Goal: Information Seeking & Learning: Learn about a topic

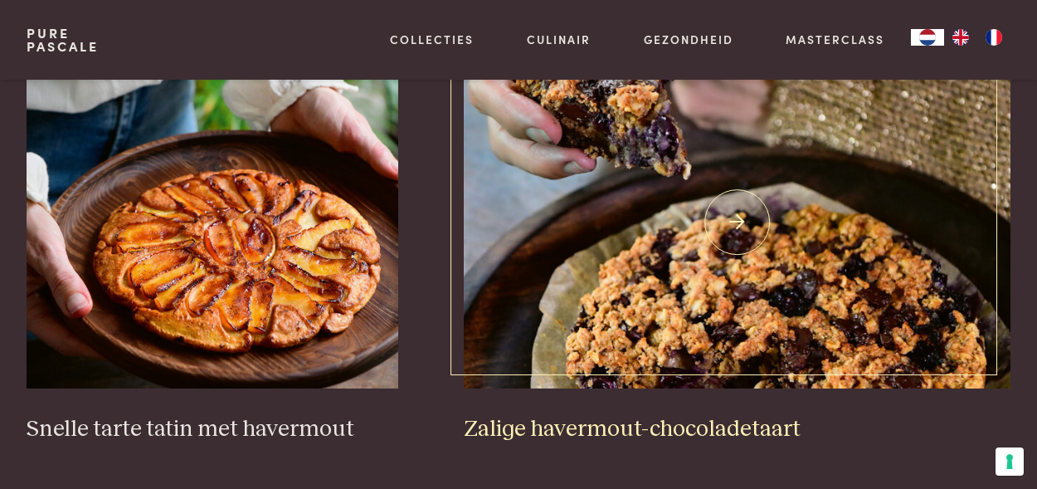
scroll to position [2377, 0]
click at [745, 197] on img at bounding box center [737, 223] width 547 height 332
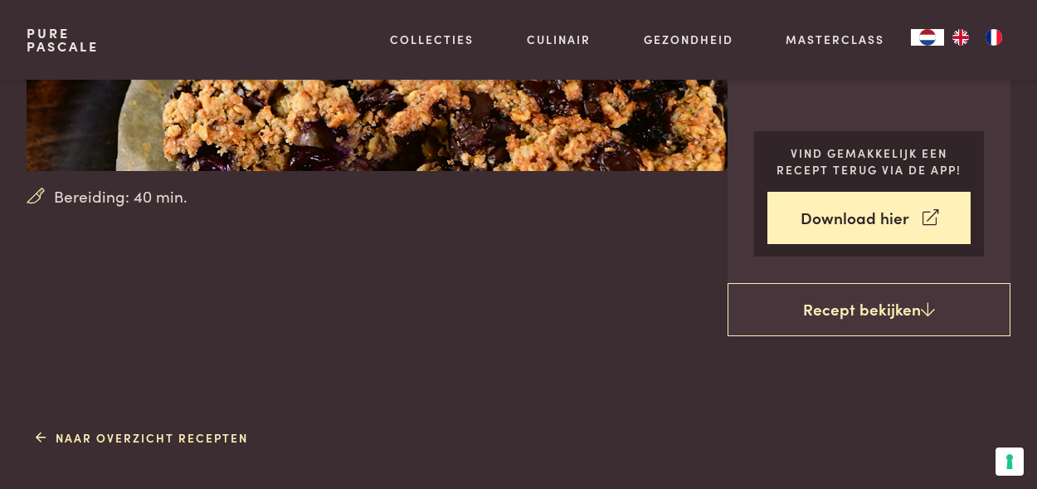
scroll to position [351, 0]
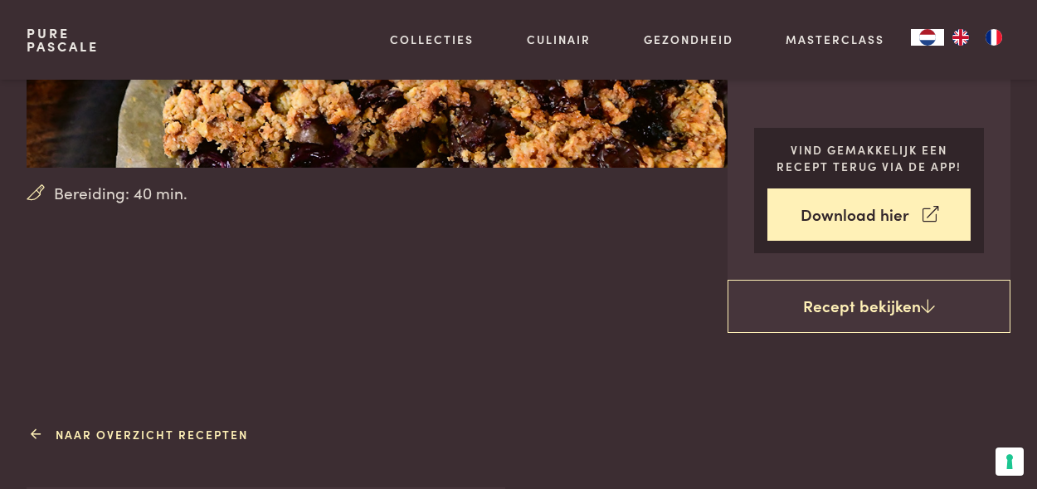
click at [180, 431] on link "Naar overzicht recepten" at bounding box center [142, 434] width 213 height 17
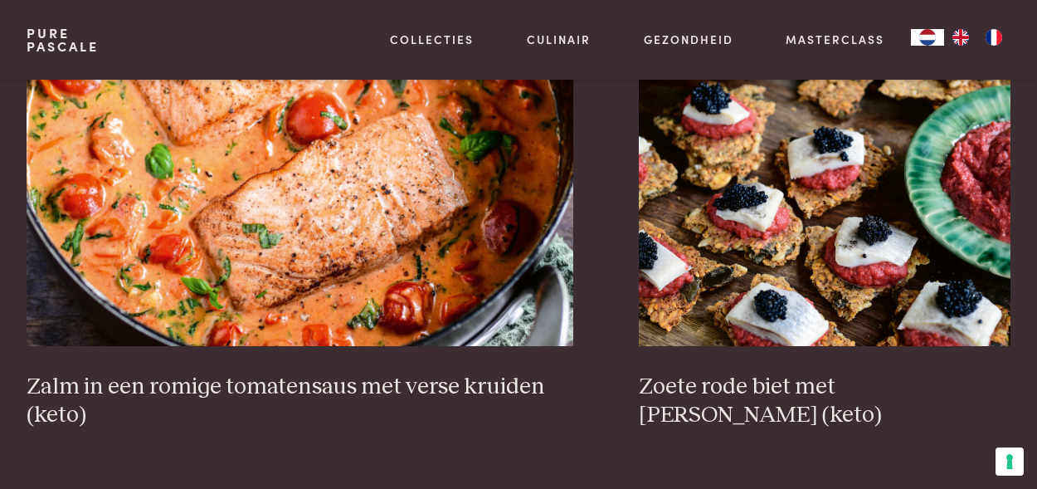
scroll to position [3072, 0]
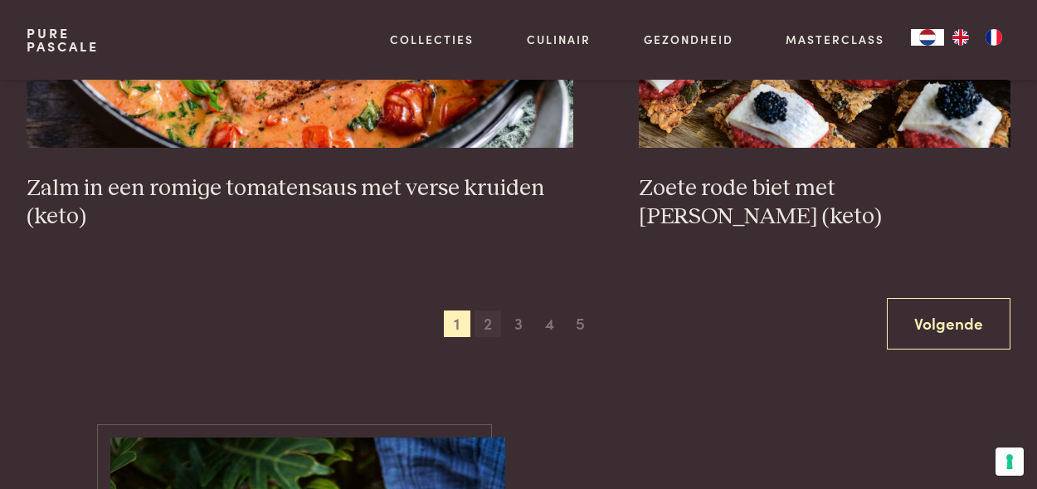
click at [492, 310] on span "2" at bounding box center [488, 323] width 27 height 27
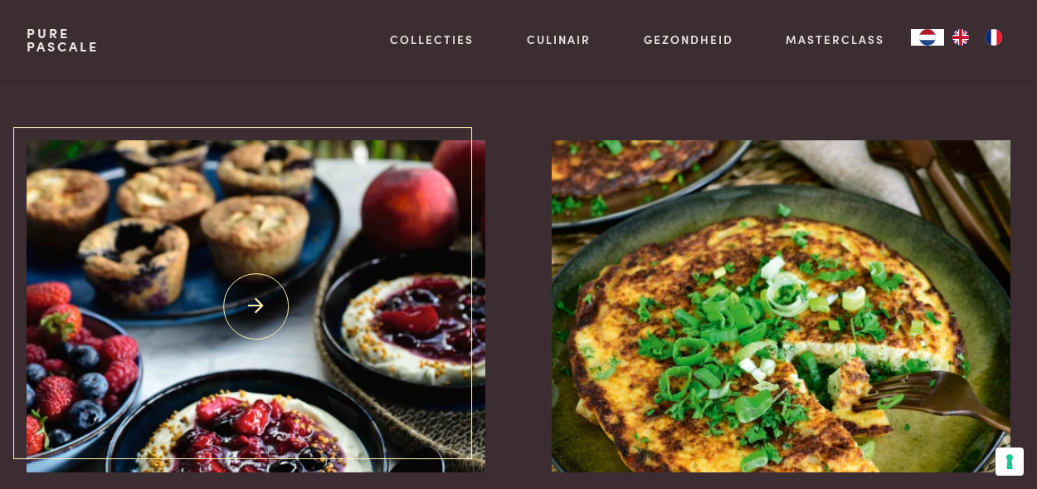
scroll to position [1868, 0]
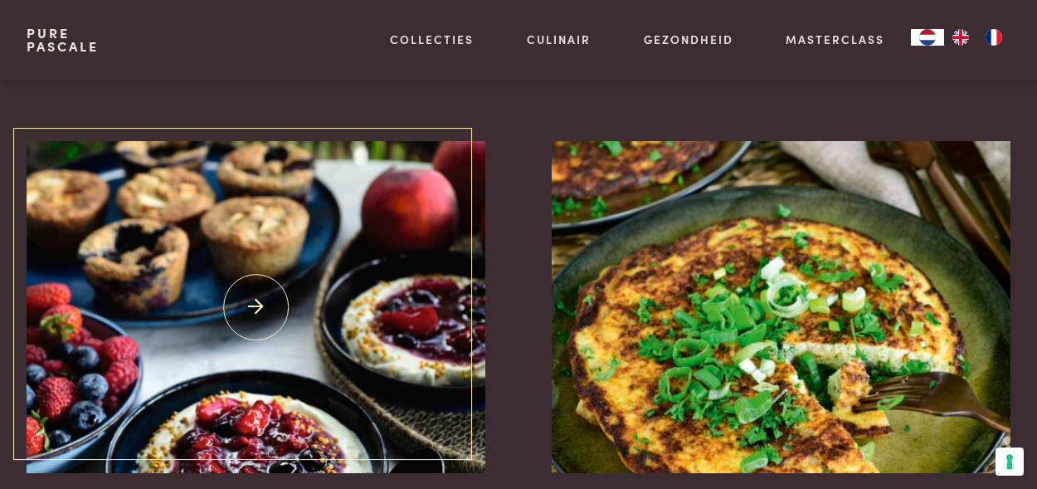
click at [255, 282] on img at bounding box center [256, 307] width 459 height 332
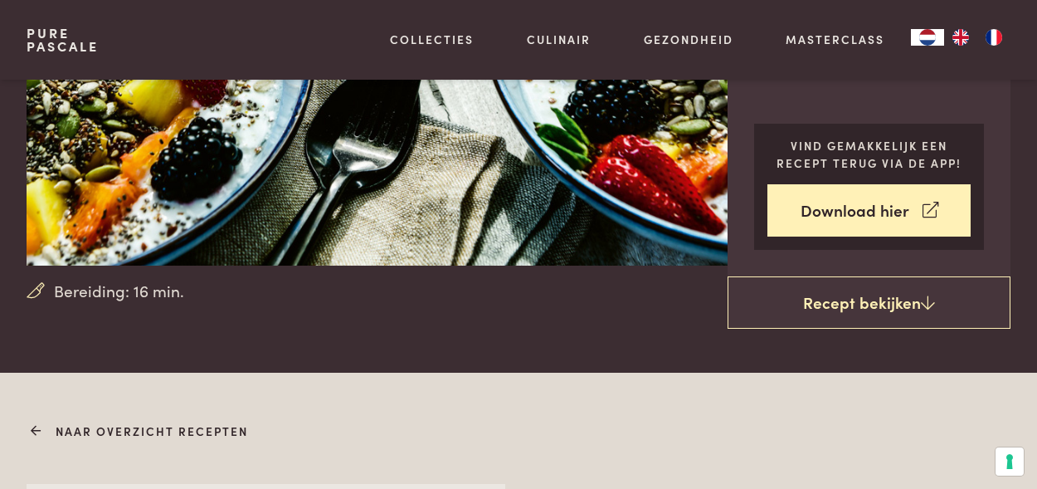
scroll to position [256, 0]
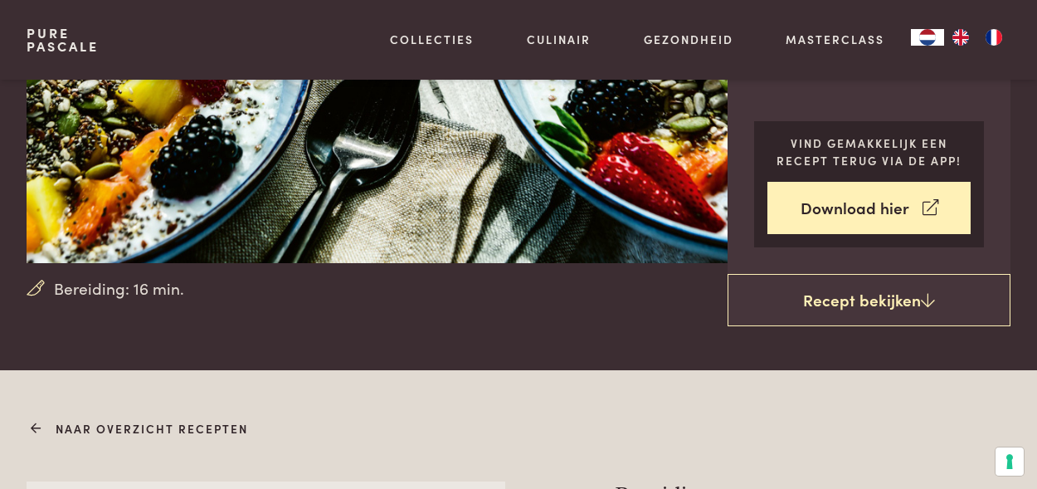
click at [91, 428] on link "Naar overzicht recepten" at bounding box center [142, 428] width 213 height 17
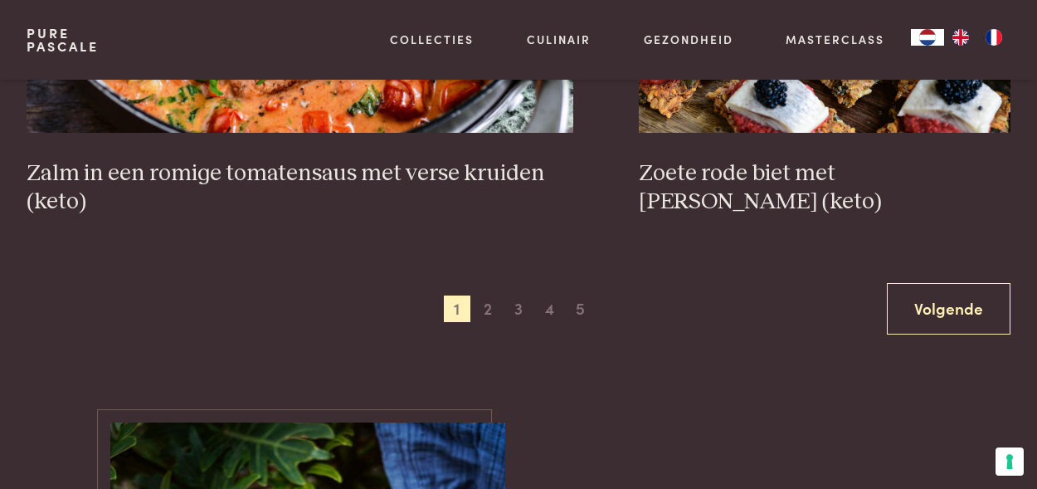
scroll to position [3087, 0]
click at [487, 295] on span "2" at bounding box center [488, 308] width 27 height 27
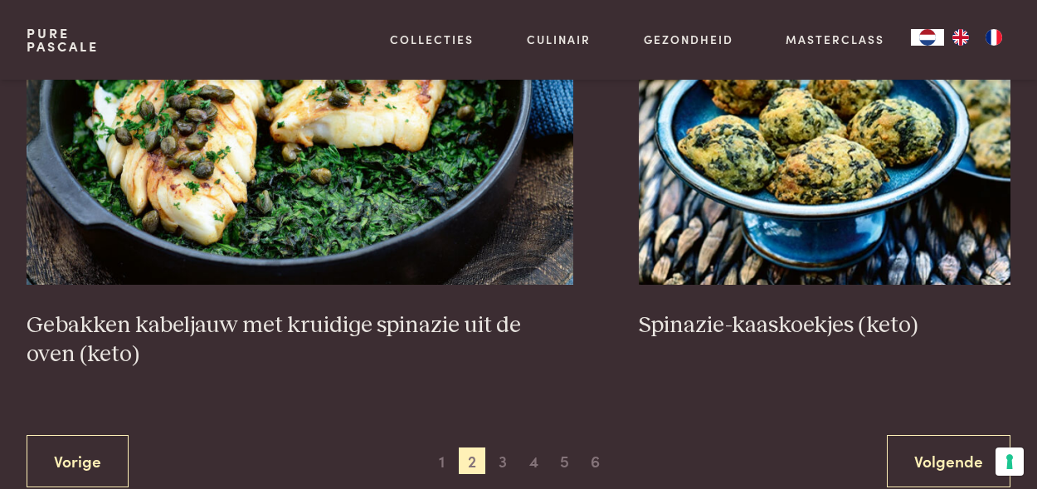
scroll to position [2973, 0]
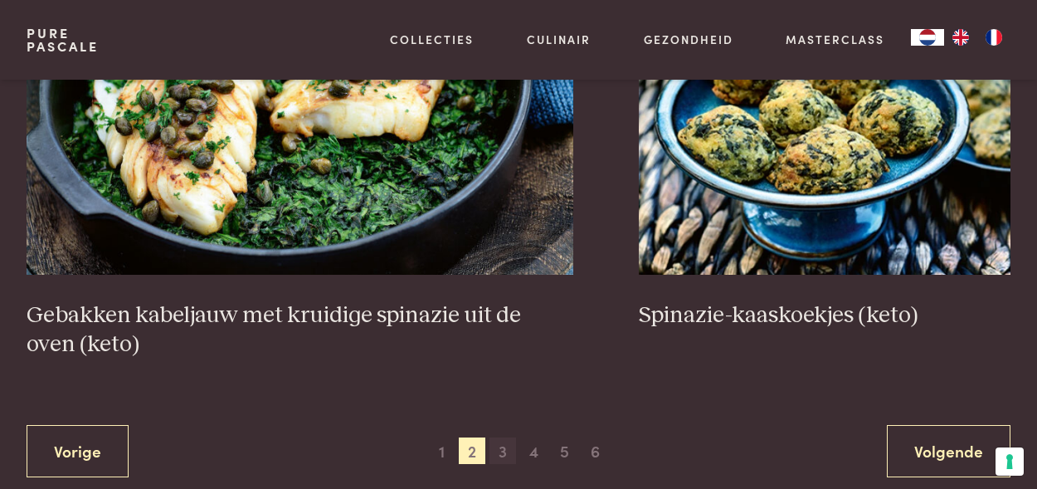
click at [505, 437] on span "3" at bounding box center [503, 450] width 27 height 27
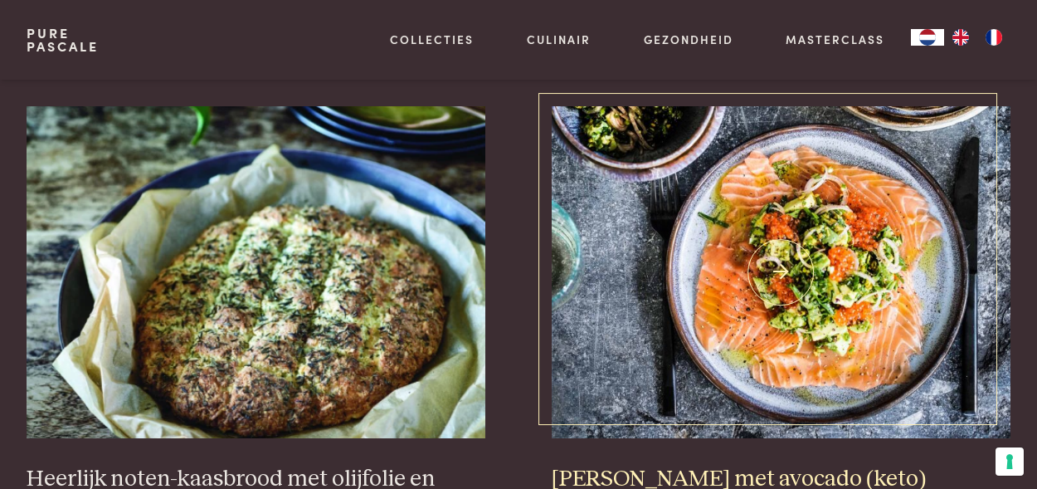
scroll to position [557, 0]
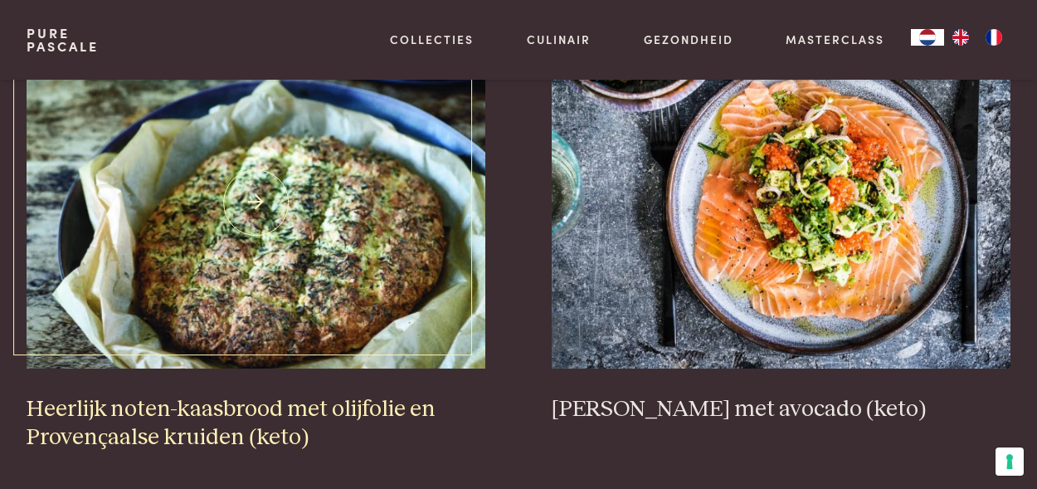
click at [263, 177] on img at bounding box center [256, 203] width 459 height 332
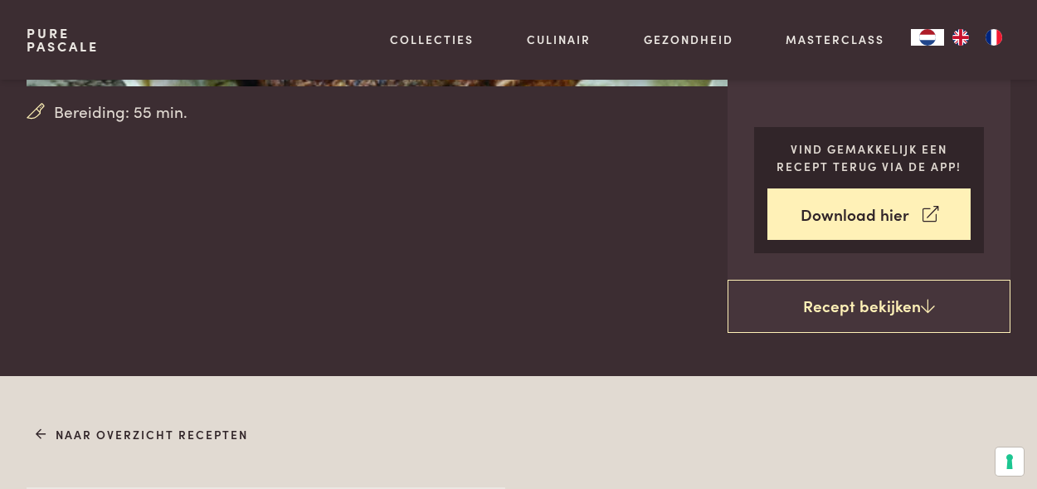
scroll to position [418, 0]
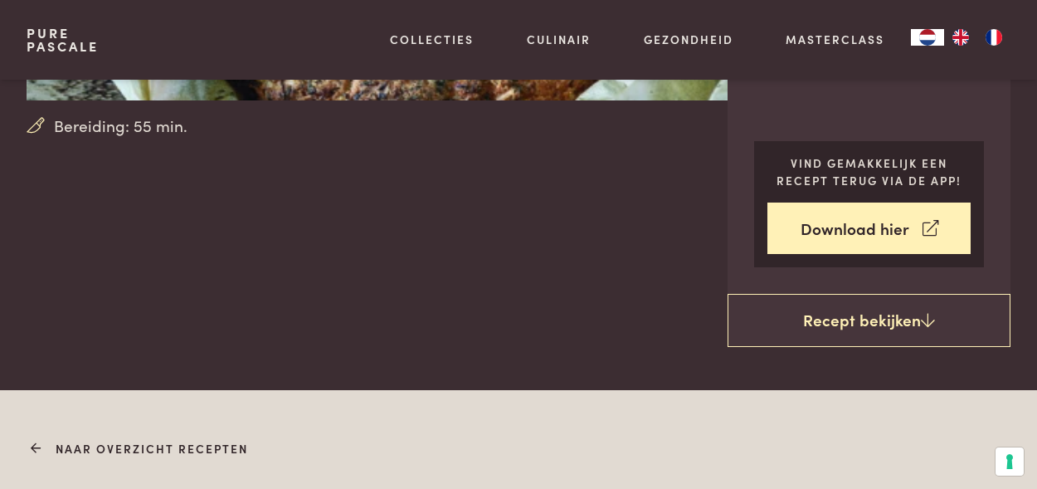
click at [139, 451] on link "Naar overzicht recepten" at bounding box center [142, 448] width 213 height 17
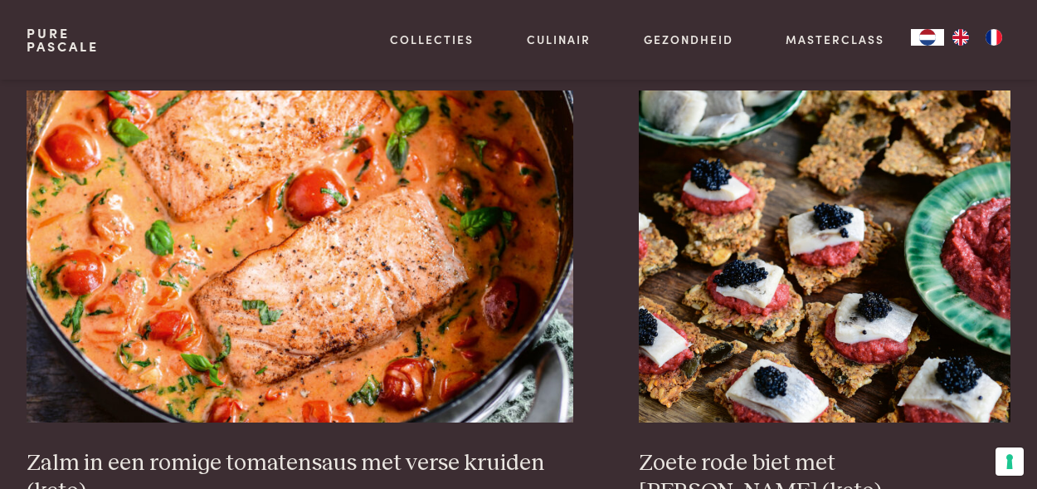
scroll to position [3083, 0]
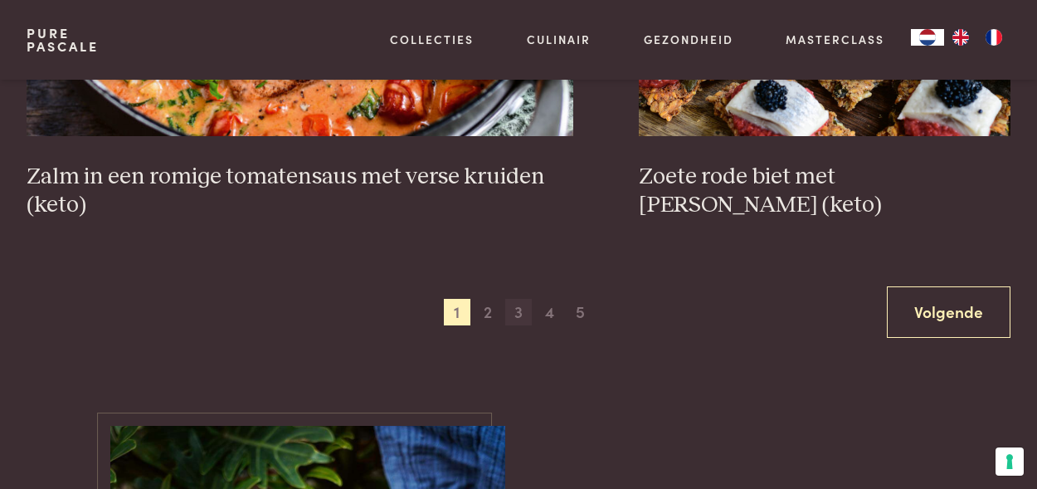
click at [518, 299] on span "3" at bounding box center [518, 312] width 27 height 27
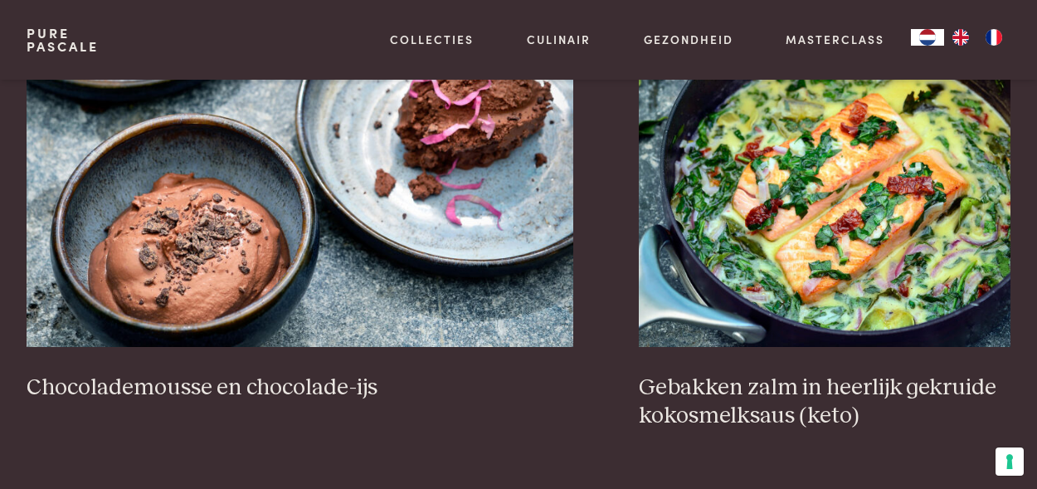
scroll to position [1649, 0]
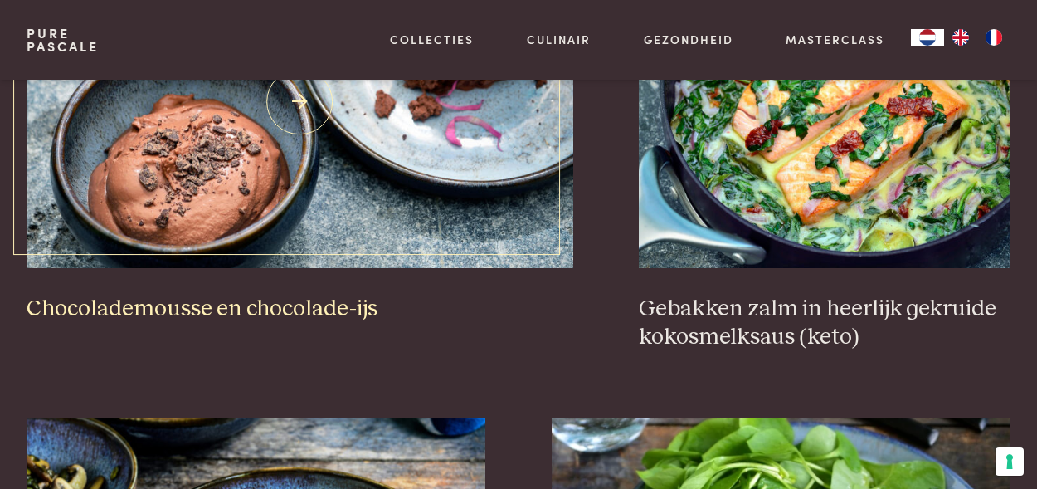
click at [214, 295] on h3 "Chocolademousse en chocolade-ijs" at bounding box center [300, 309] width 547 height 29
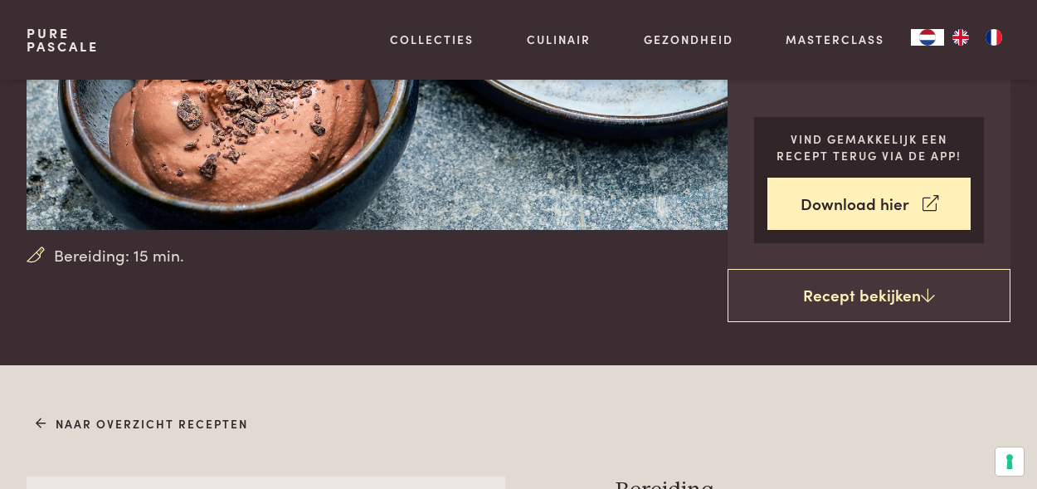
scroll to position [318, 0]
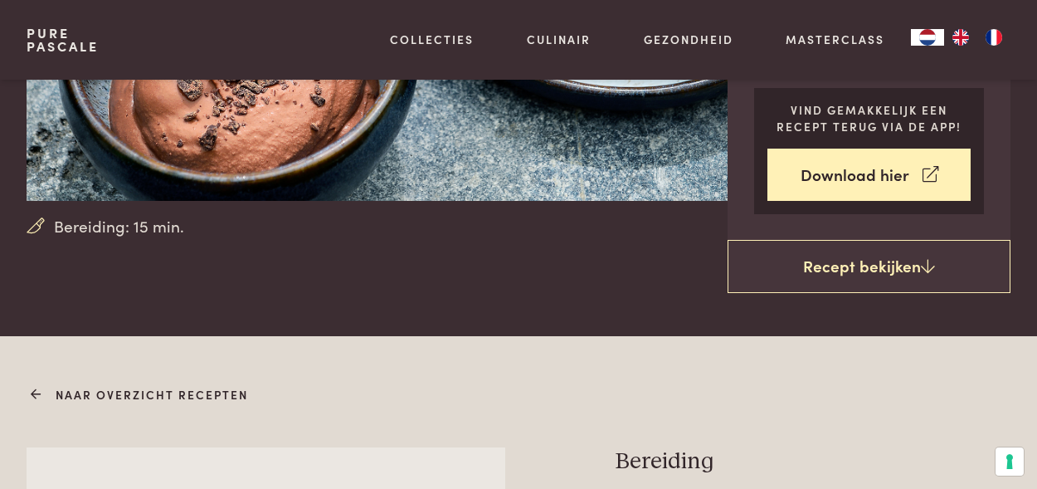
click at [145, 392] on link "Naar overzicht recepten" at bounding box center [142, 394] width 213 height 17
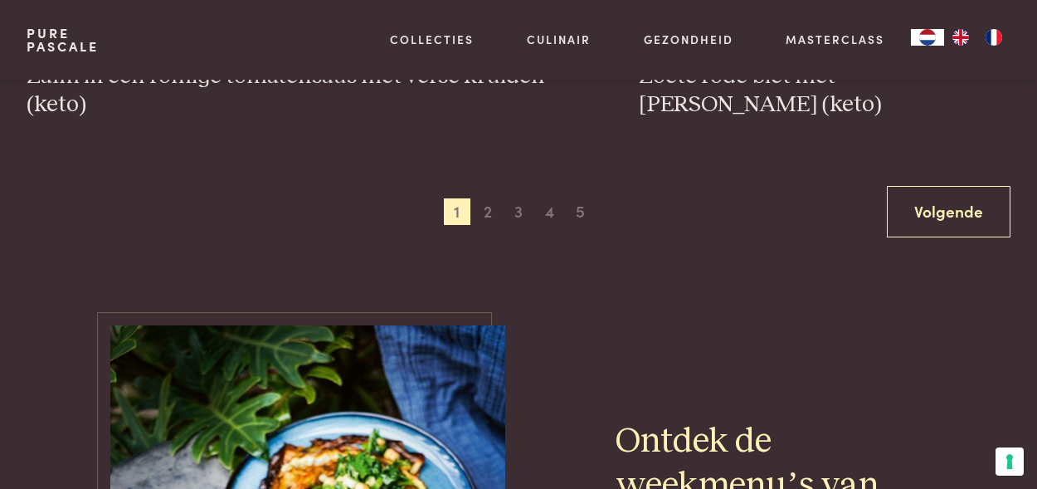
scroll to position [3184, 0]
click at [550, 197] on span "4" at bounding box center [549, 210] width 27 height 27
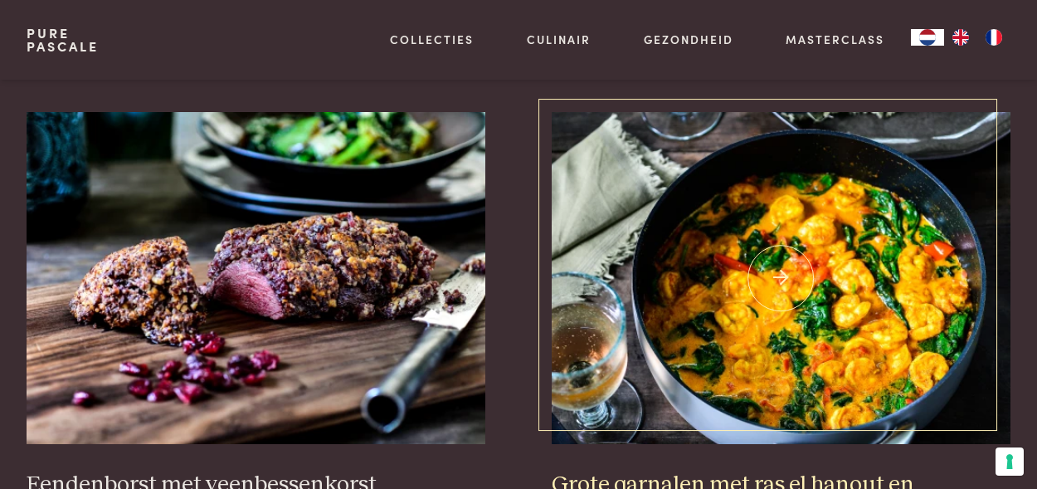
scroll to position [608, 0]
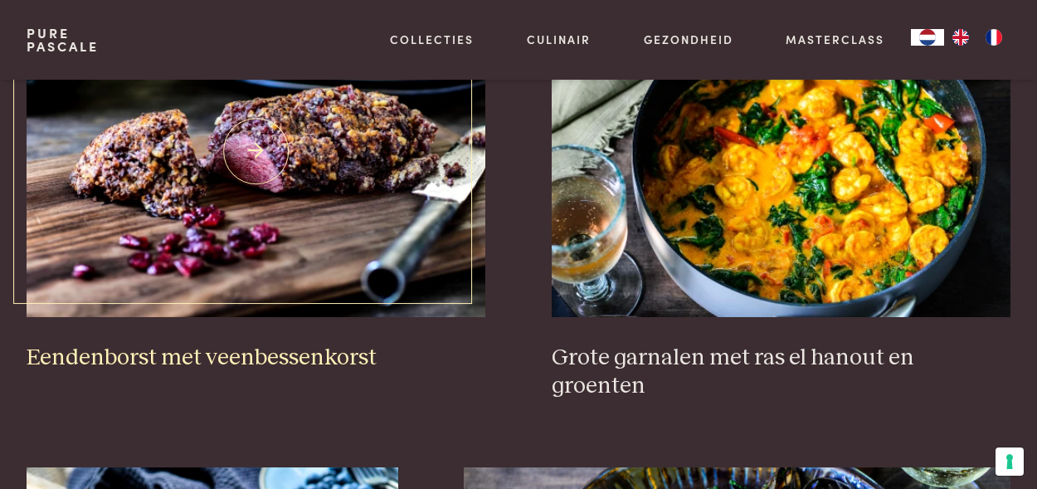
click at [260, 343] on h3 "Eendenborst met veenbessenkorst" at bounding box center [256, 357] width 459 height 29
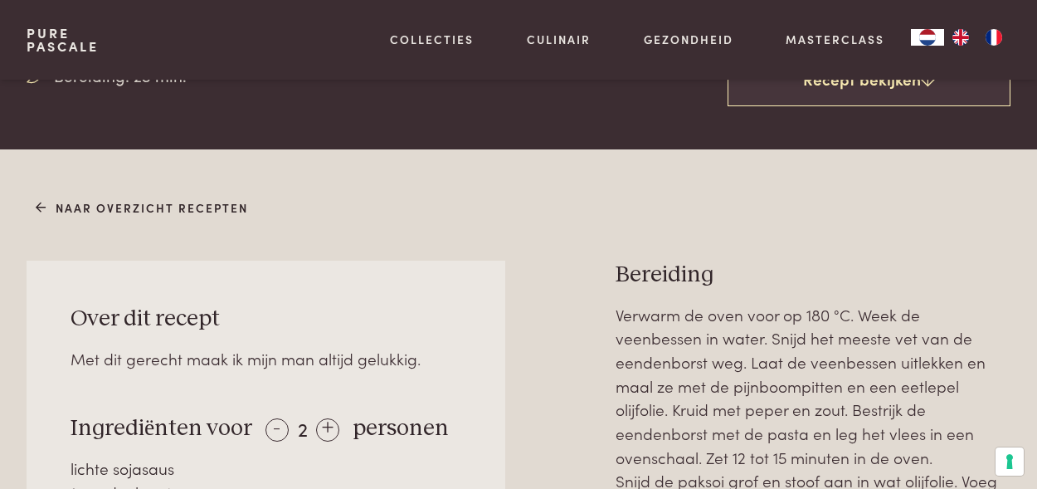
scroll to position [465, 0]
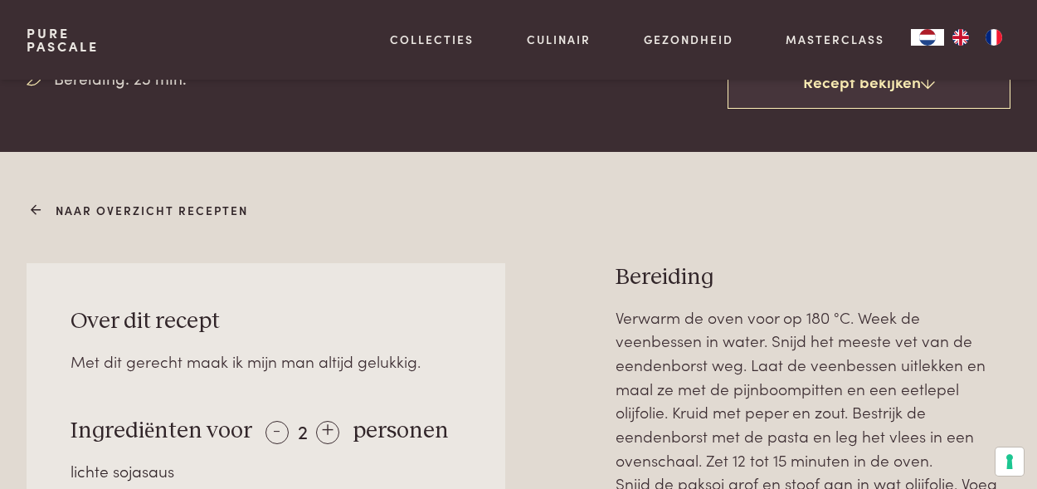
click at [114, 212] on link "Naar overzicht recepten" at bounding box center [142, 210] width 213 height 17
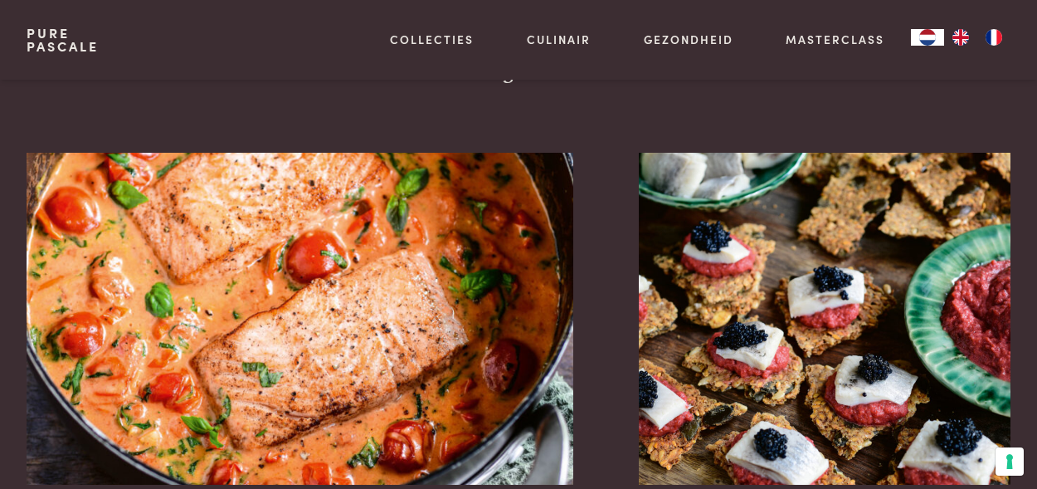
scroll to position [2994, 0]
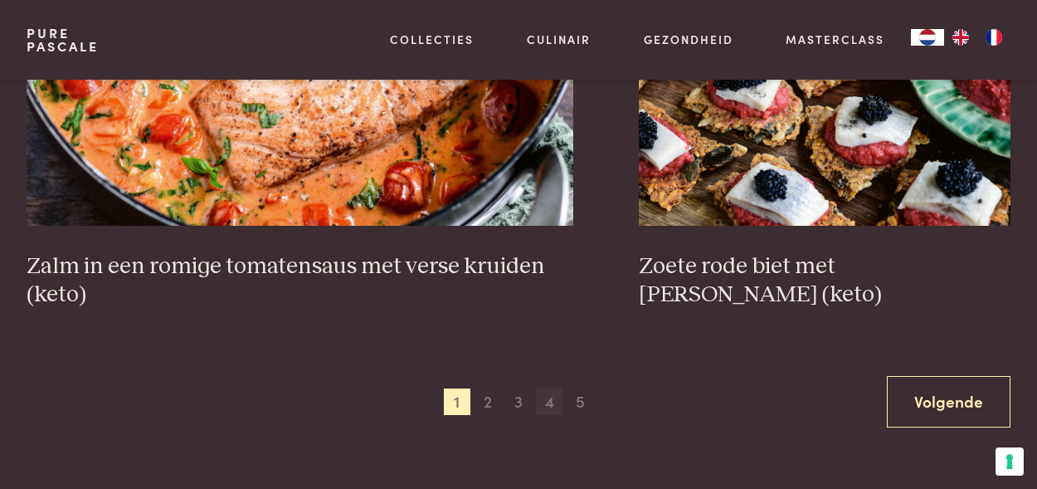
click at [548, 388] on span "4" at bounding box center [549, 401] width 27 height 27
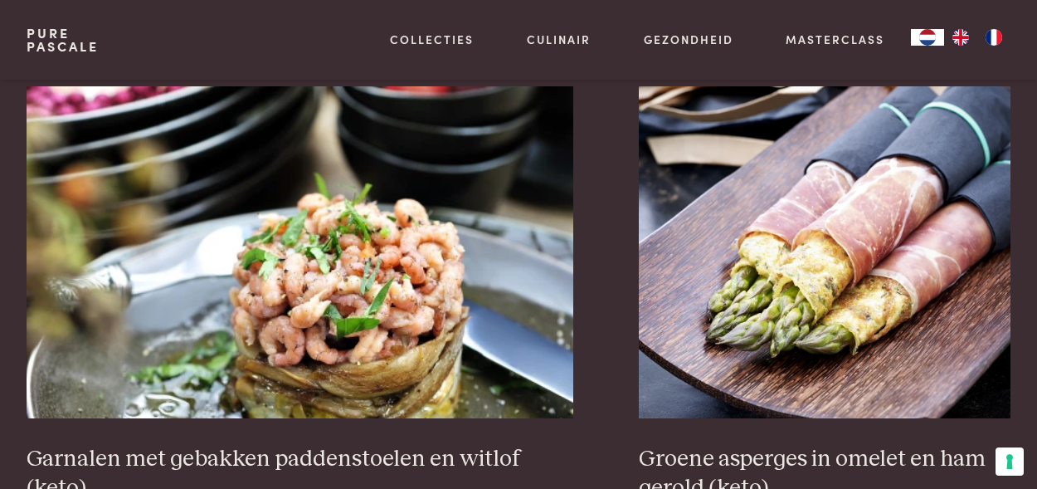
scroll to position [2915, 0]
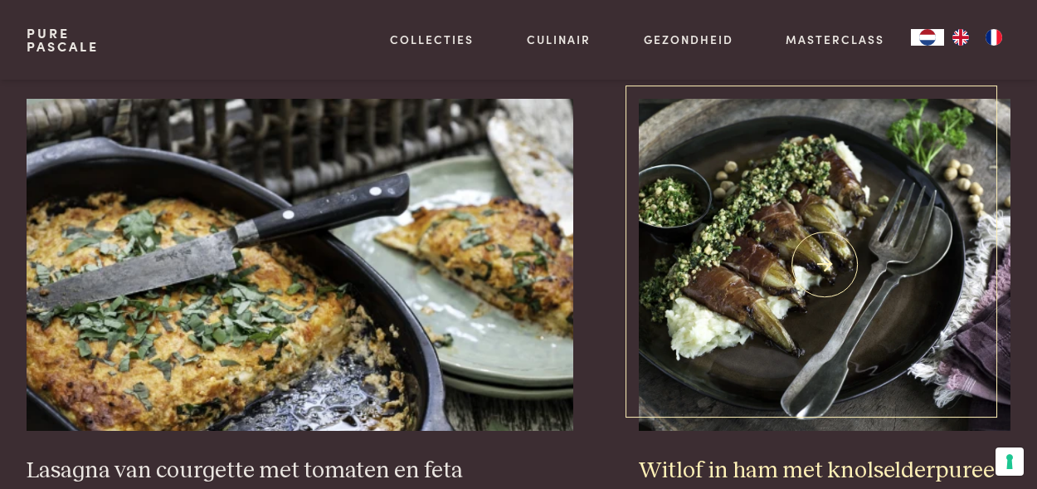
scroll to position [1452, 0]
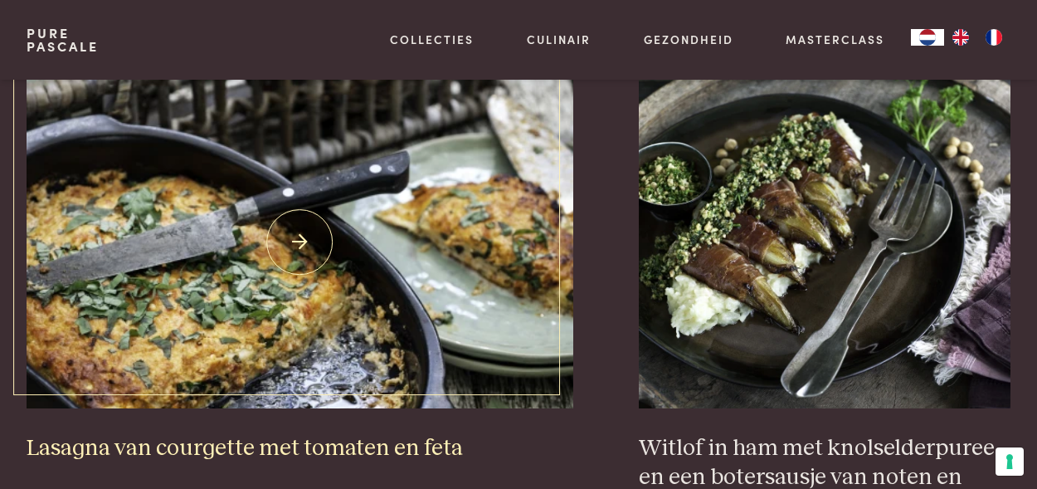
click at [312, 223] on img at bounding box center [300, 242] width 547 height 332
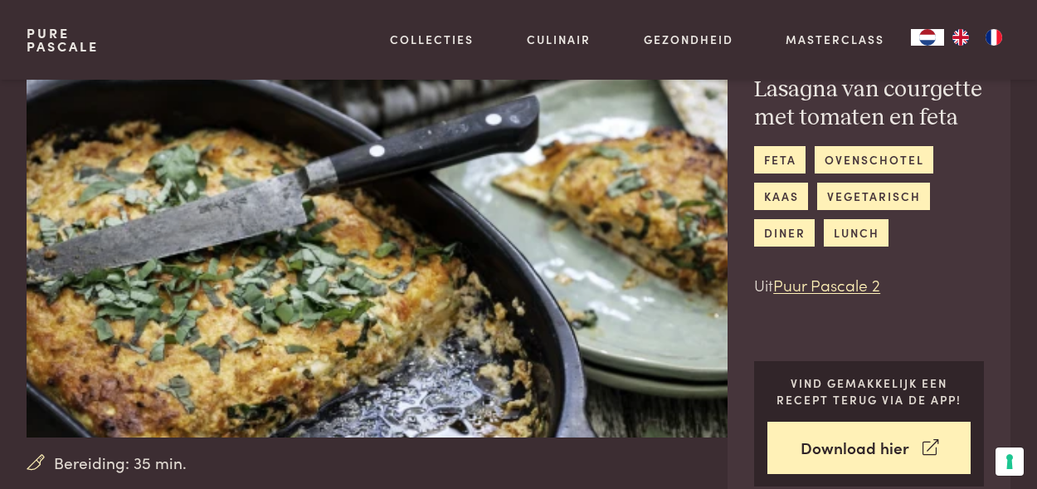
scroll to position [149, 0]
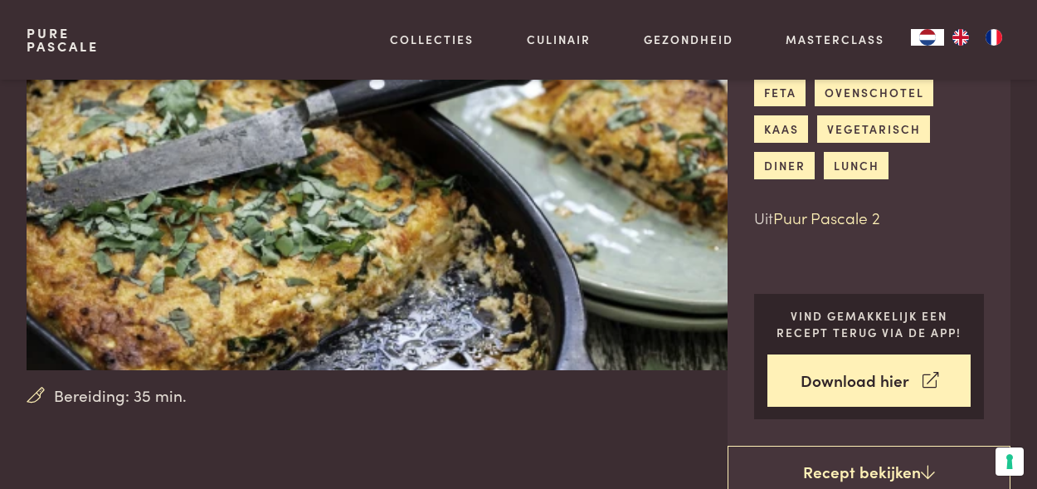
click at [822, 223] on link "Puur Pascale 2" at bounding box center [826, 217] width 107 height 22
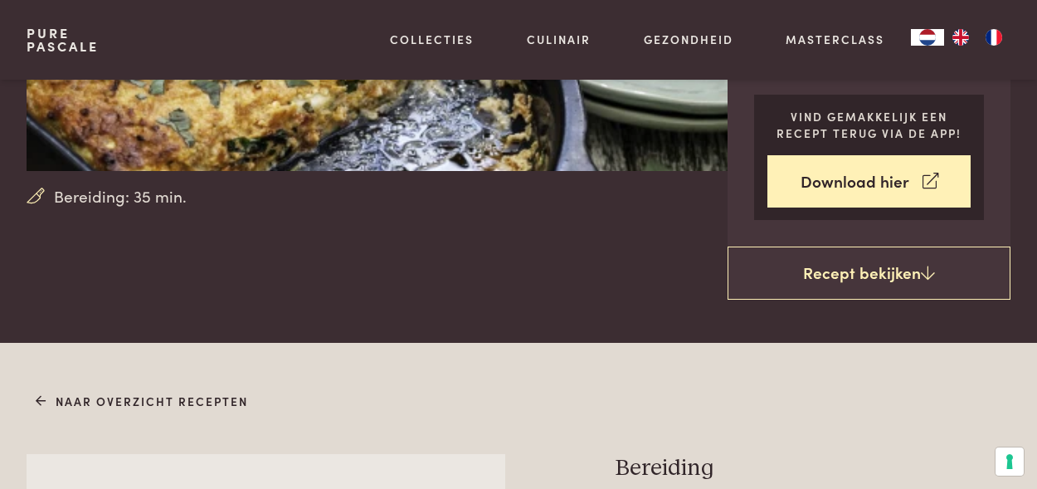
scroll to position [349, 0]
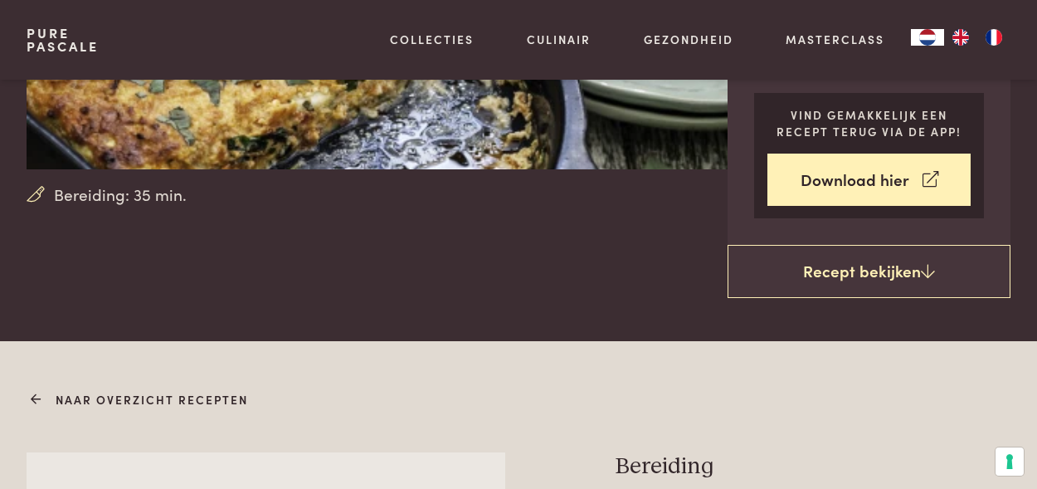
click at [103, 401] on link "Naar overzicht recepten" at bounding box center [142, 399] width 213 height 17
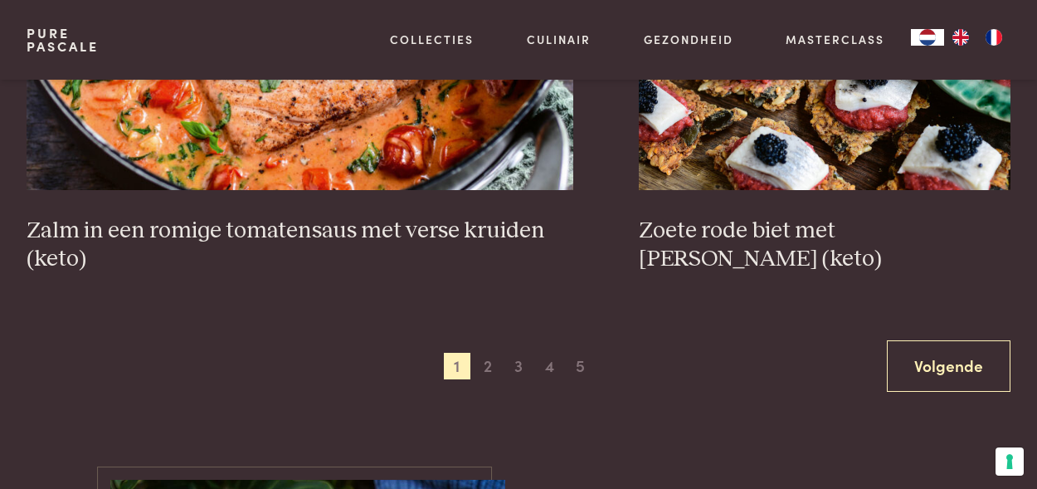
scroll to position [3048, 0]
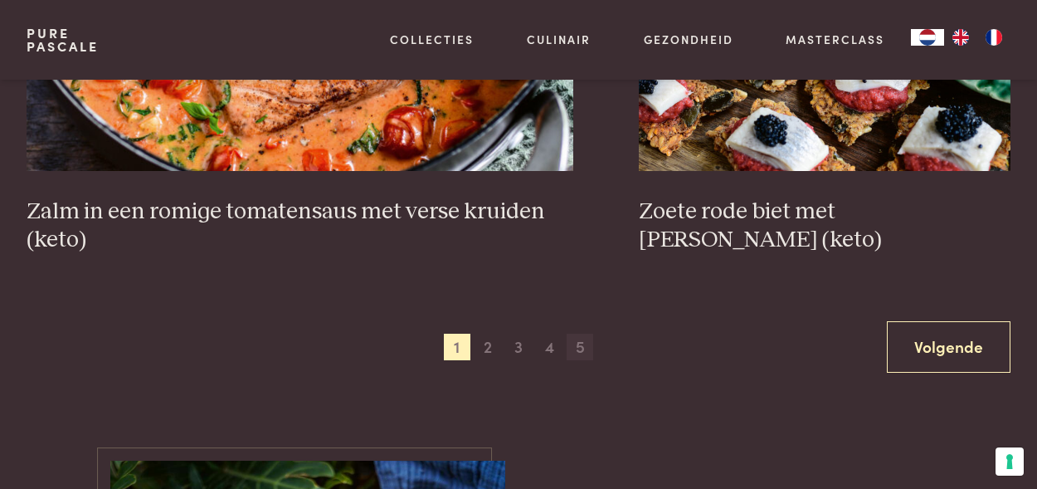
click at [583, 334] on span "5" at bounding box center [580, 347] width 27 height 27
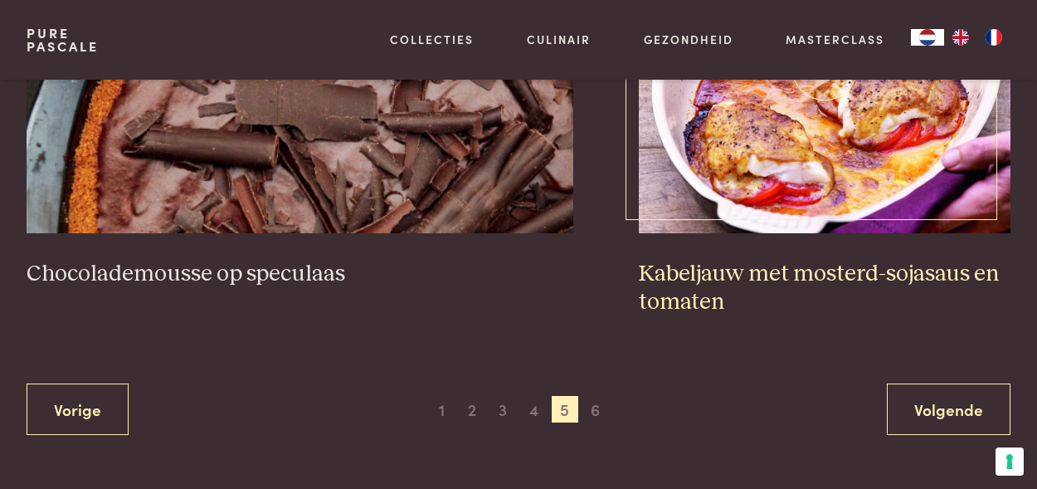
scroll to position [3058, 0]
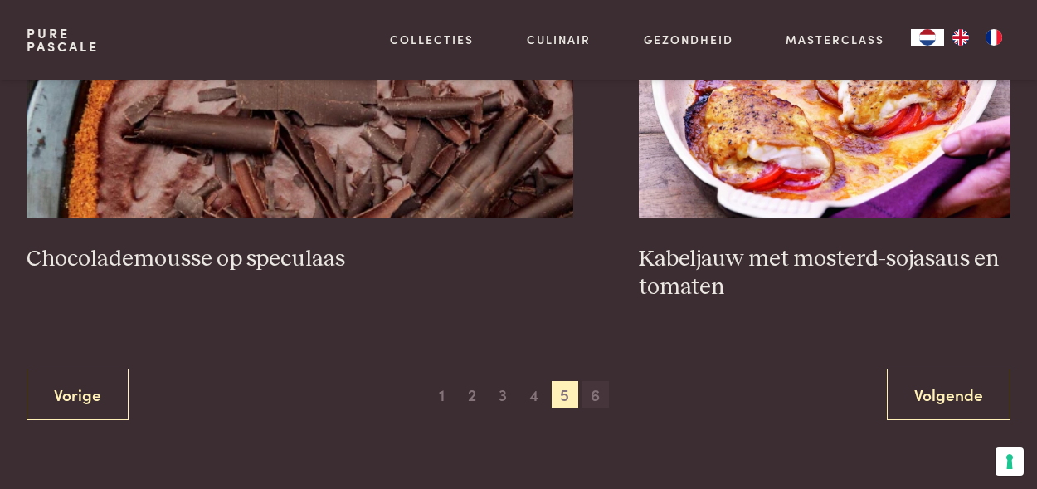
click at [595, 381] on span "6" at bounding box center [595, 394] width 27 height 27
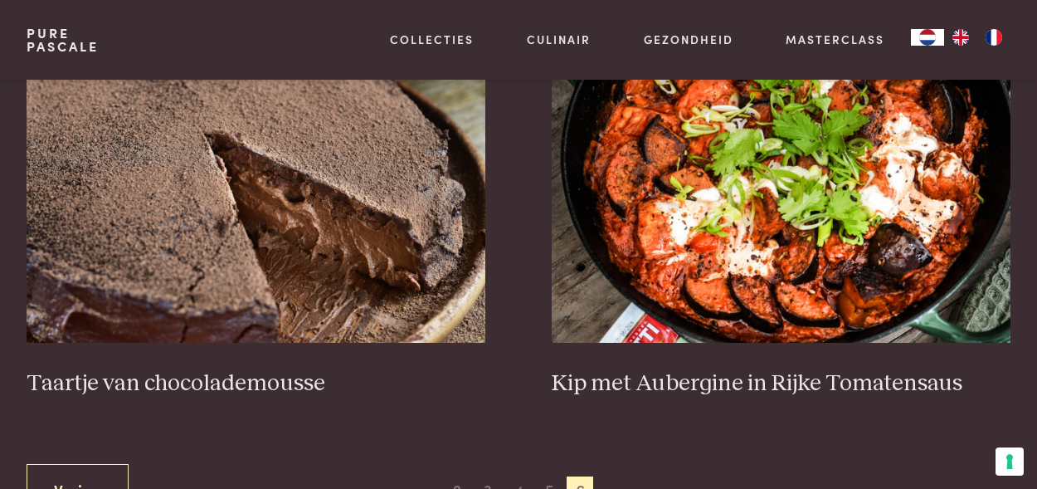
scroll to position [587, 0]
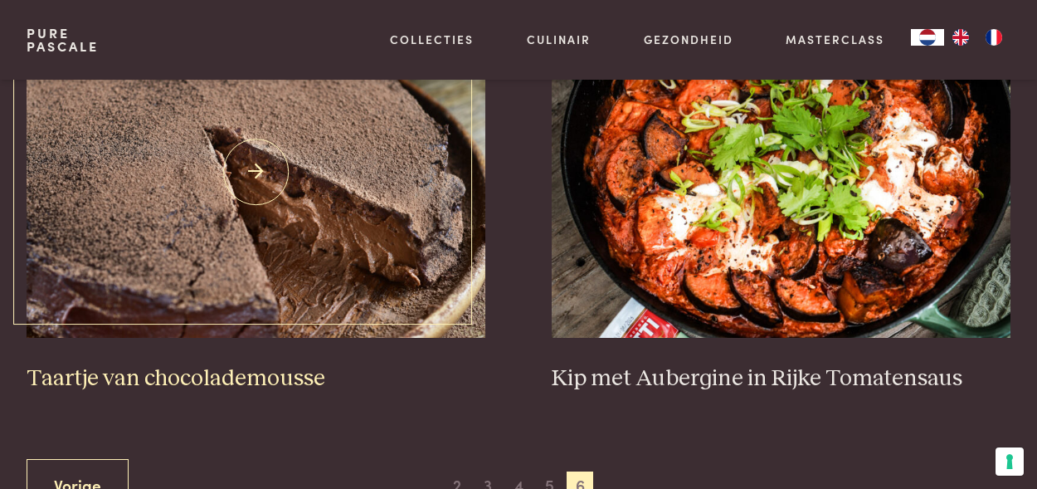
click at [258, 145] on img at bounding box center [256, 172] width 459 height 332
